Goal: Task Accomplishment & Management: Use online tool/utility

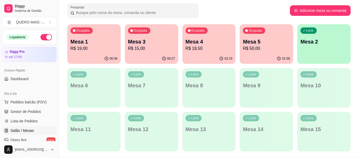
scroll to position [79, 0]
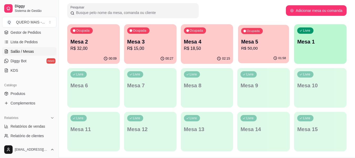
click at [249, 55] on div "01:58" at bounding box center [263, 58] width 51 height 10
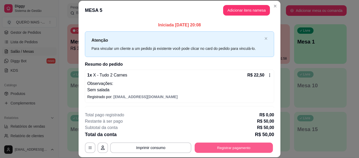
click at [220, 146] on button "Registrar pagamento" at bounding box center [234, 147] width 78 height 10
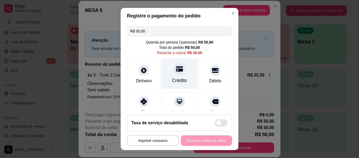
click at [181, 73] on div "Crédito" at bounding box center [179, 73] width 37 height 31
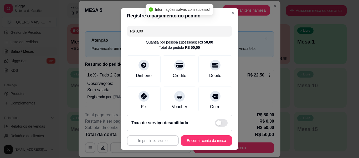
type input "R$ 0,00"
click at [189, 142] on button "Encerrar conta da mesa" at bounding box center [206, 140] width 51 height 11
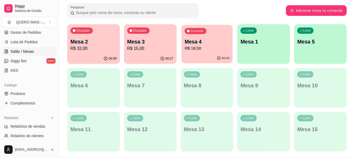
click at [208, 58] on div "02:15" at bounding box center [207, 58] width 51 height 10
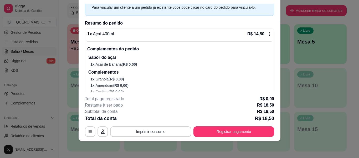
scroll to position [0, 0]
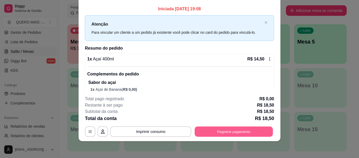
click at [224, 131] on button "Registrar pagamento" at bounding box center [234, 131] width 78 height 10
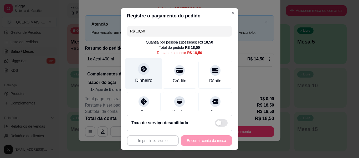
click at [142, 74] on div at bounding box center [144, 69] width 12 height 12
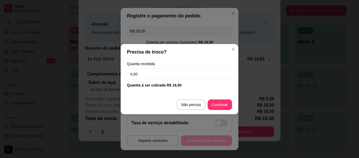
click at [157, 73] on input "0,00" at bounding box center [179, 74] width 105 height 11
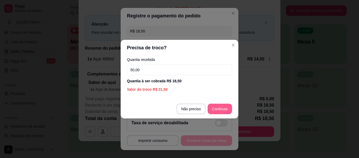
type input "50,00"
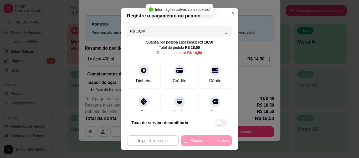
type input "R$ 0,00"
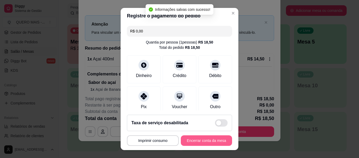
click at [196, 140] on button "Encerrar conta da mesa" at bounding box center [206, 140] width 51 height 11
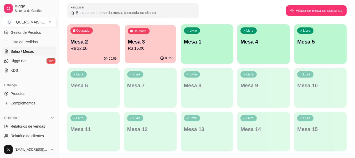
click at [147, 53] on div "Ocupada Mesa 3 R$ 15,00" at bounding box center [150, 39] width 51 height 28
click at [91, 49] on p "R$ 32,00" at bounding box center [93, 48] width 46 height 6
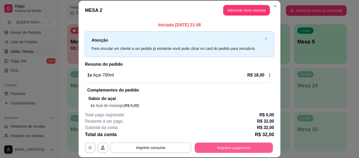
click at [221, 150] on button "Registrar pagamento" at bounding box center [234, 147] width 78 height 10
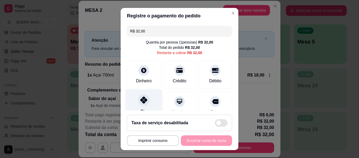
click at [142, 102] on icon at bounding box center [143, 99] width 7 height 7
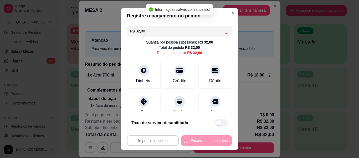
type input "R$ 0,00"
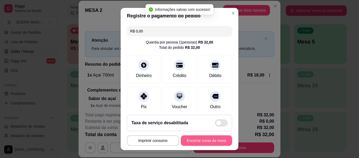
click at [201, 139] on button "Encerrar conta da mesa" at bounding box center [206, 140] width 51 height 11
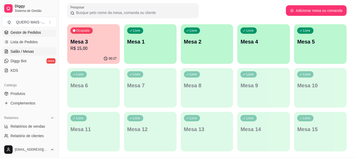
click at [29, 34] on span "Gestor de Pedidos" at bounding box center [26, 32] width 31 height 5
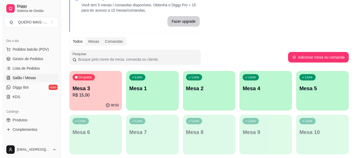
scroll to position [53, 0]
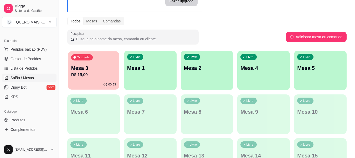
click at [95, 82] on div "00:53" at bounding box center [93, 84] width 51 height 10
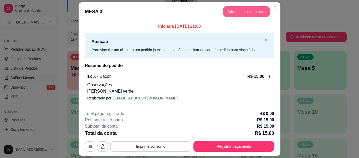
click at [236, 13] on button "Adicionar itens na mesa" at bounding box center [246, 11] width 47 height 11
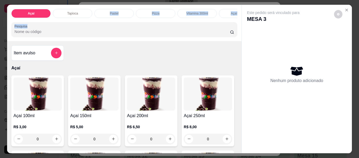
drag, startPoint x: 146, startPoint y: 22, endPoint x: 182, endPoint y: 23, distance: 36.0
click at [182, 23] on div "Açaí Tapioca Pastel Pizza Vitamina 300ml Açaí batido Lanches Cachorro quente Po…" at bounding box center [124, 23] width 234 height 36
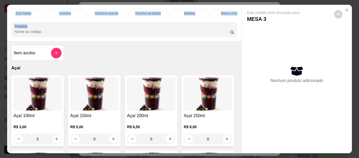
scroll to position [0, 217]
click at [184, 9] on div "Bebidas" at bounding box center [187, 13] width 39 height 9
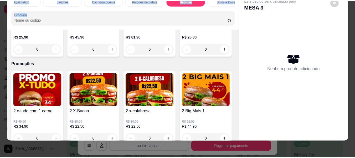
scroll to position [1415, 0]
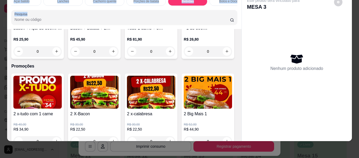
type input "1"
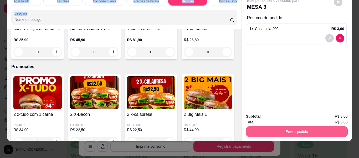
click at [270, 126] on button "Enviar pedido" at bounding box center [297, 131] width 102 height 11
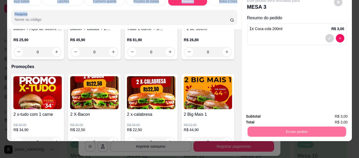
click at [277, 116] on button "Não registrar e enviar pedido" at bounding box center [279, 114] width 53 height 10
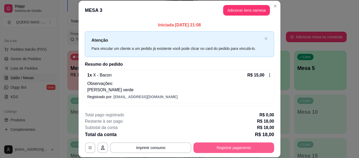
click at [247, 150] on button "Registrar pagamento" at bounding box center [234, 147] width 81 height 11
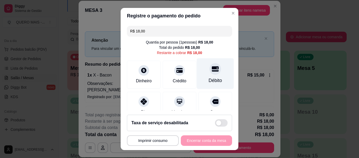
click at [212, 68] on icon at bounding box center [215, 68] width 7 height 7
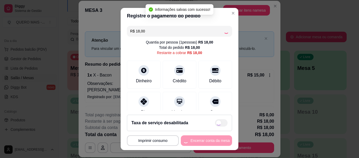
type input "R$ 0,00"
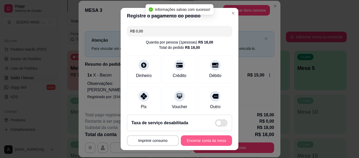
click at [199, 143] on button "Encerrar conta da mesa" at bounding box center [206, 140] width 51 height 11
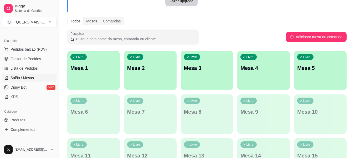
scroll to position [0, 0]
